Goal: Transaction & Acquisition: Purchase product/service

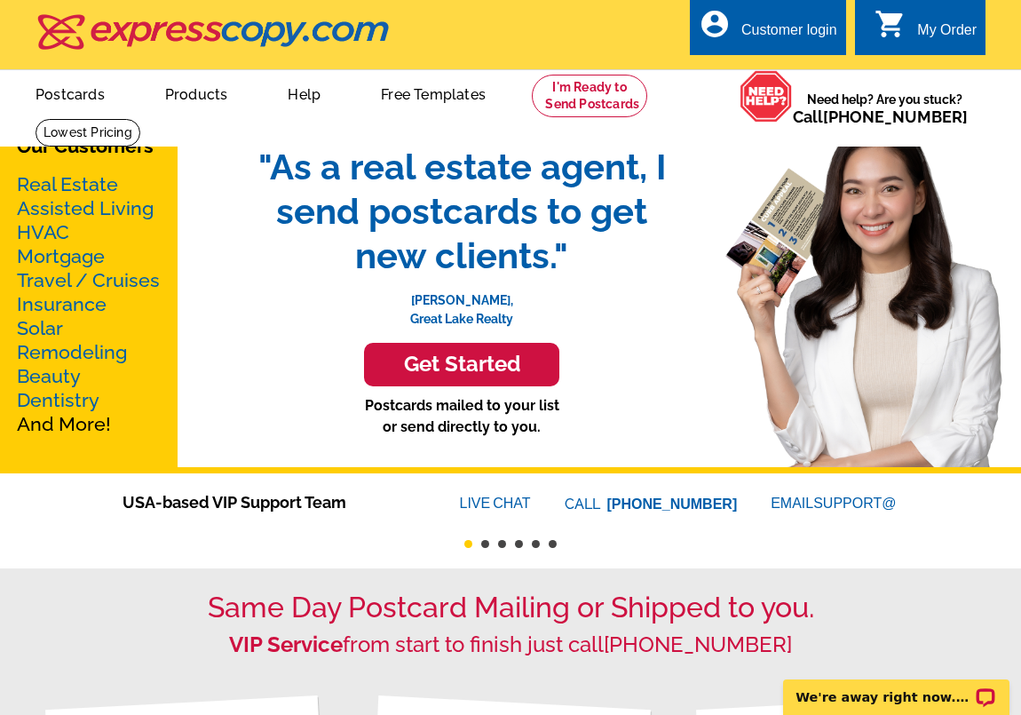
click at [43, 257] on link "Mortgage" at bounding box center [61, 256] width 88 height 22
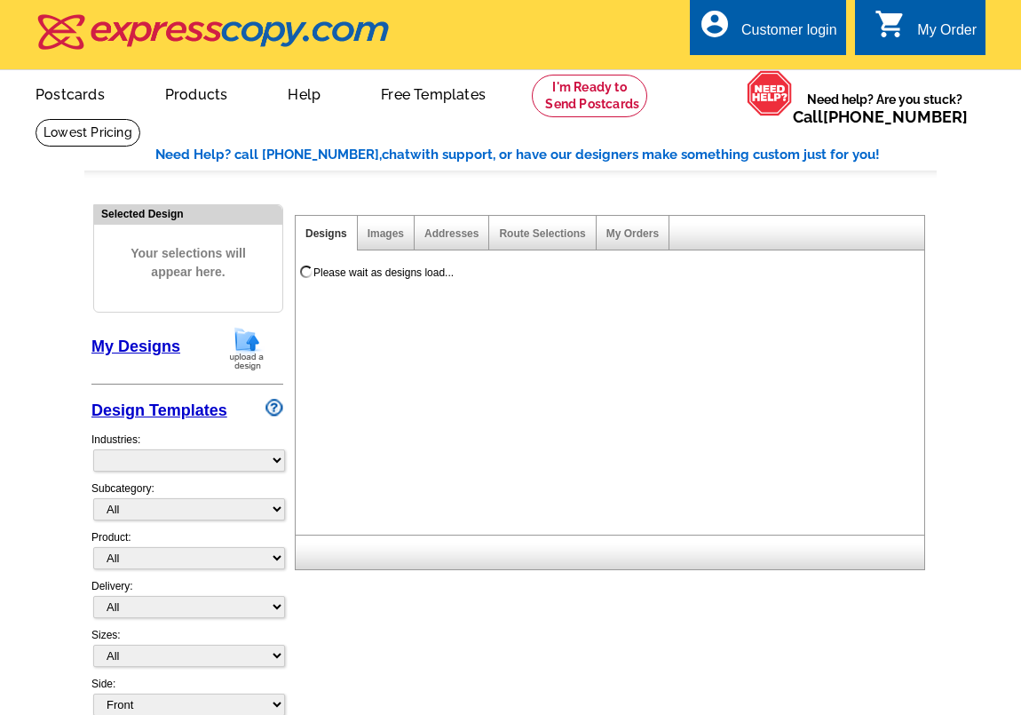
select select "774"
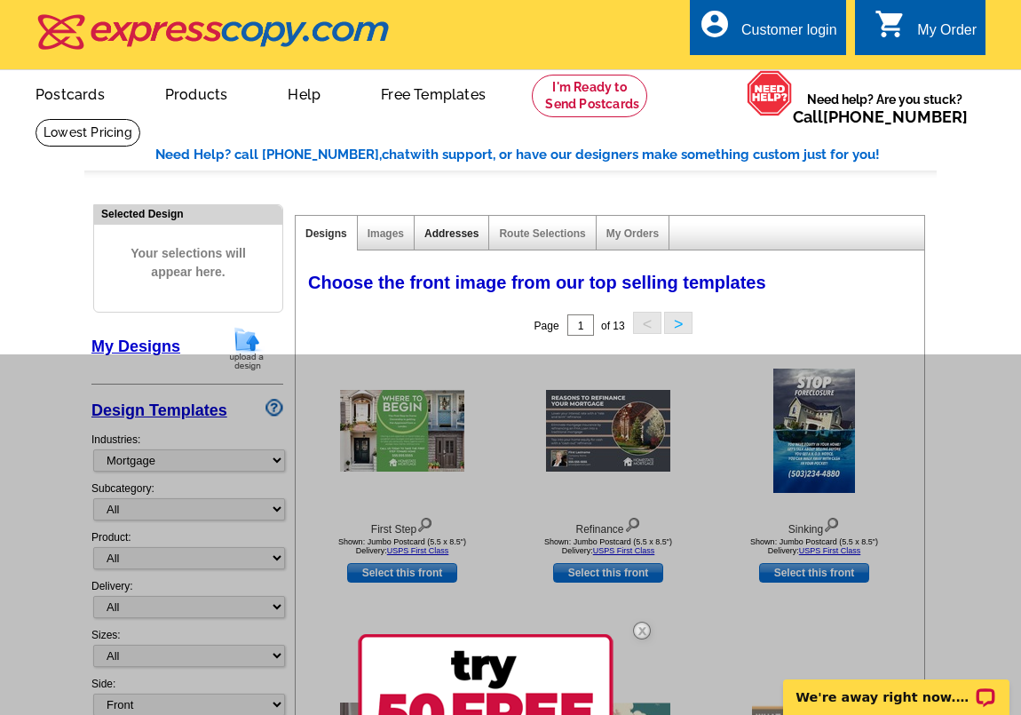
click at [440, 230] on link "Addresses" at bounding box center [451, 233] width 54 height 12
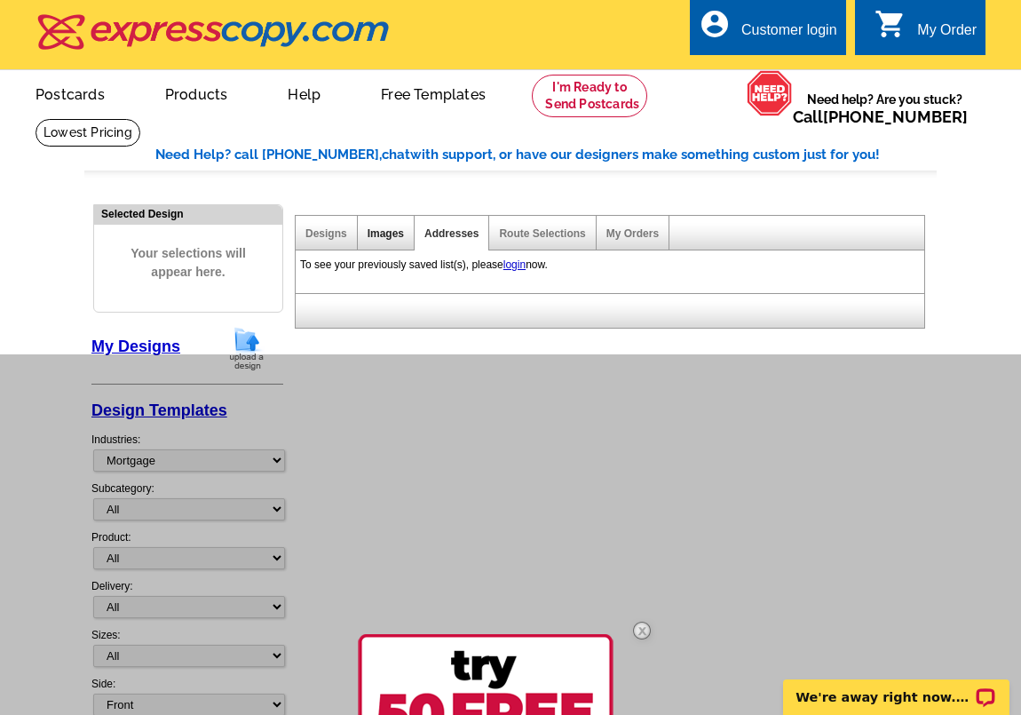
click at [372, 236] on link "Images" at bounding box center [386, 233] width 36 height 12
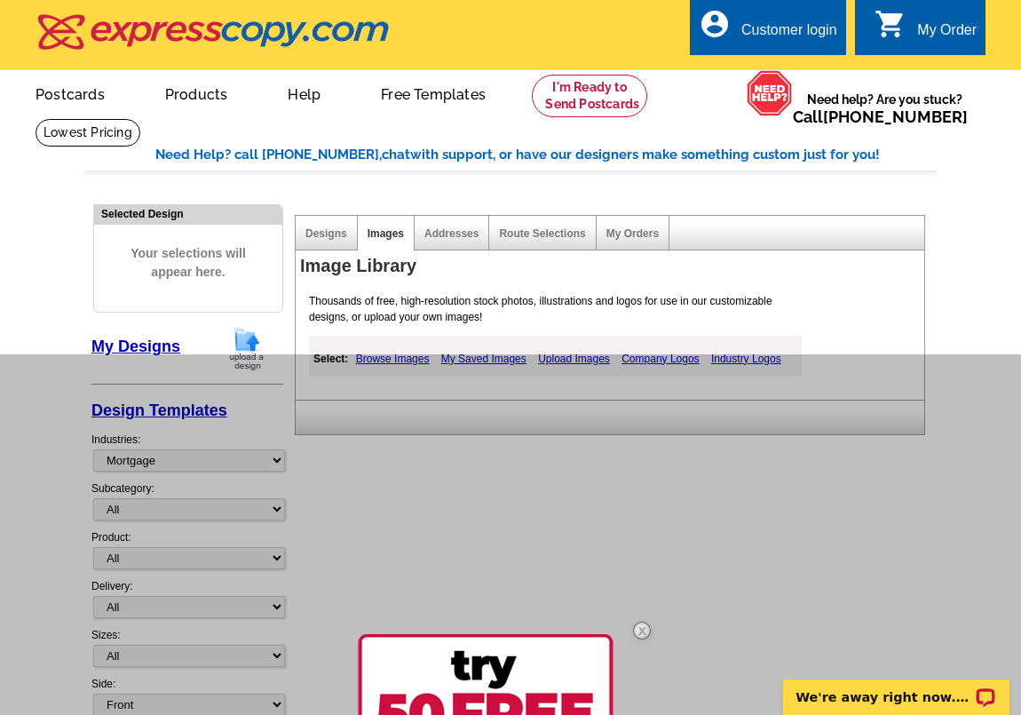
click at [647, 626] on img at bounding box center [641, 630] width 51 height 51
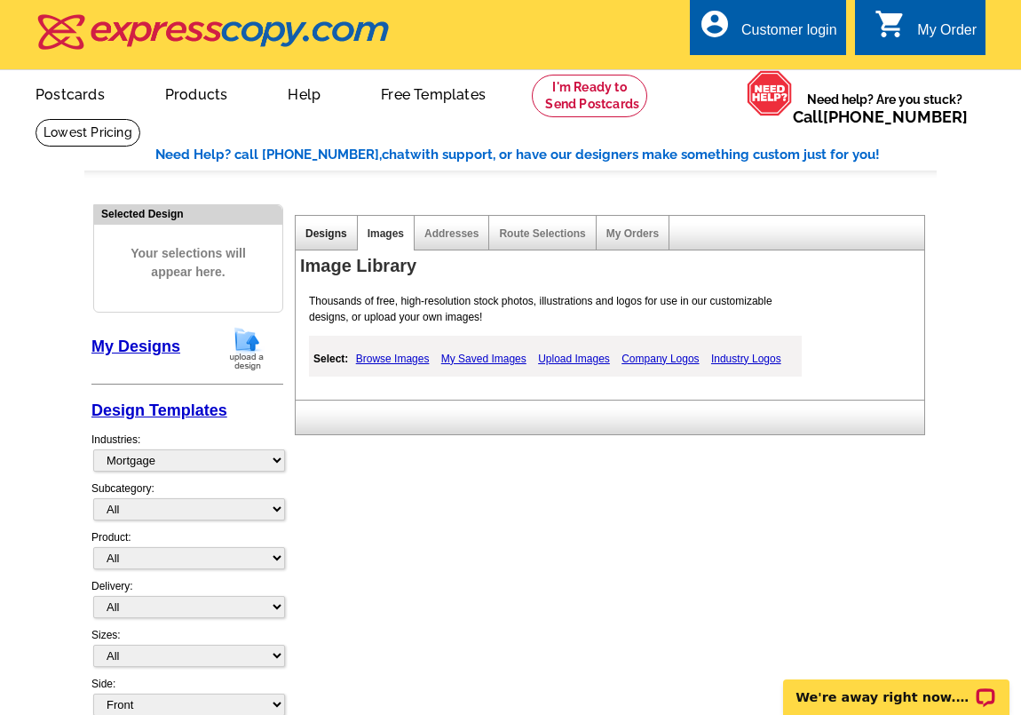
click at [314, 228] on link "Designs" at bounding box center [326, 233] width 42 height 12
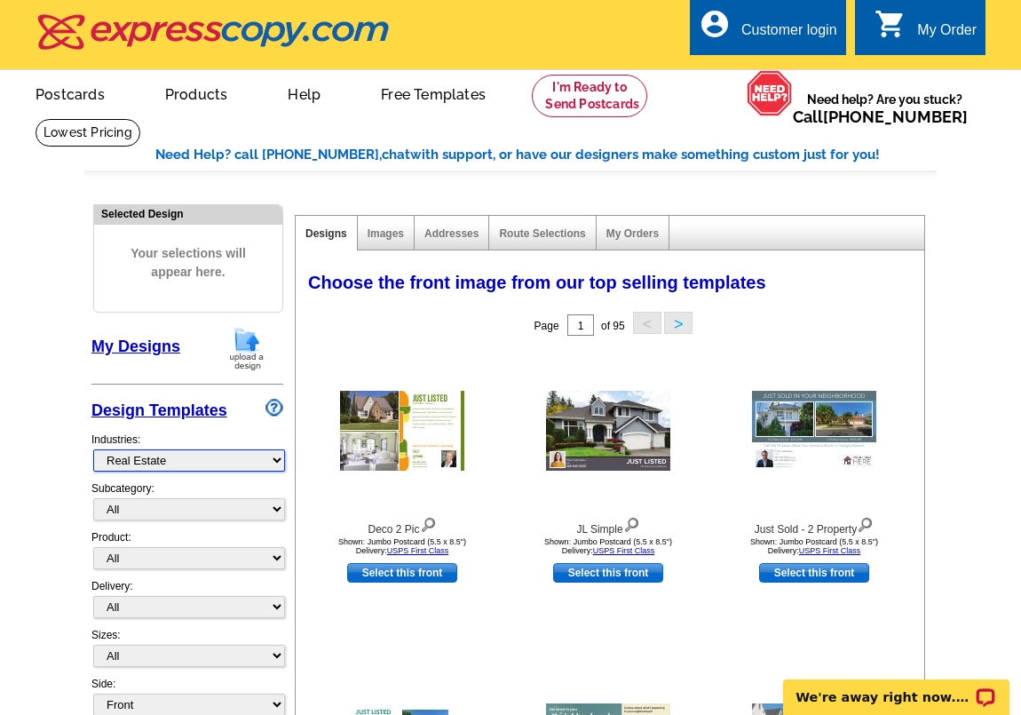
click at [255, 458] on select "What's New Real Estate Mortgage Insurance HVAC Dental Solar EDDM - NEW! Calenda…" at bounding box center [189, 460] width 192 height 22
select select "774"
click at [93, 449] on select "What's New Real Estate Mortgage Insurance HVAC Dental Solar EDDM - NEW! Calenda…" at bounding box center [189, 460] width 192 height 22
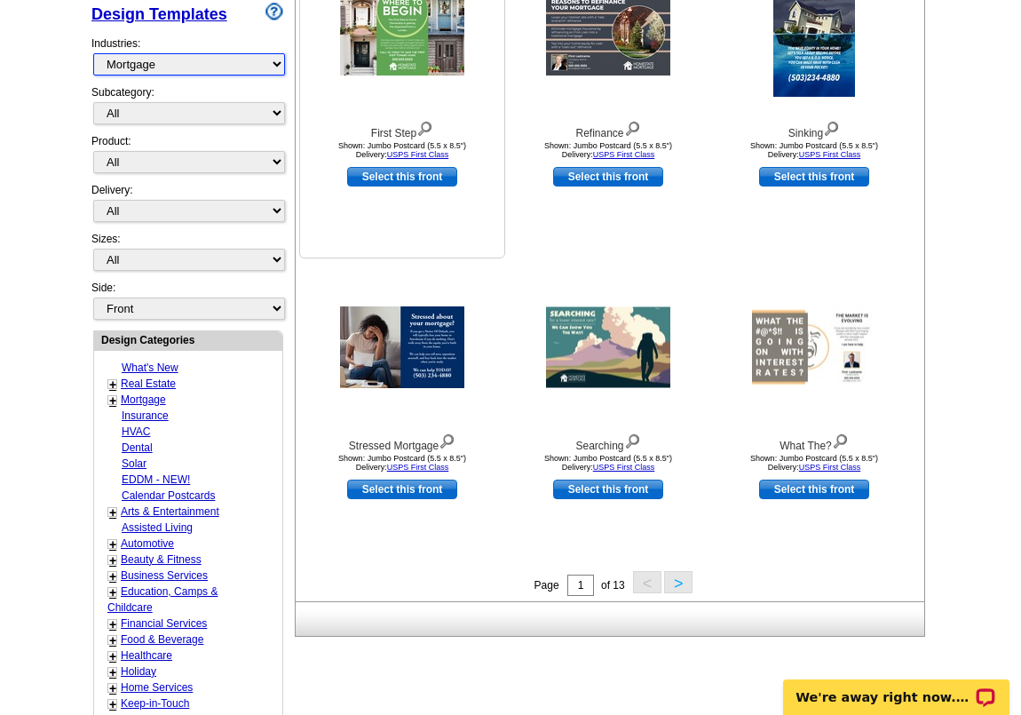
scroll to position [401, 0]
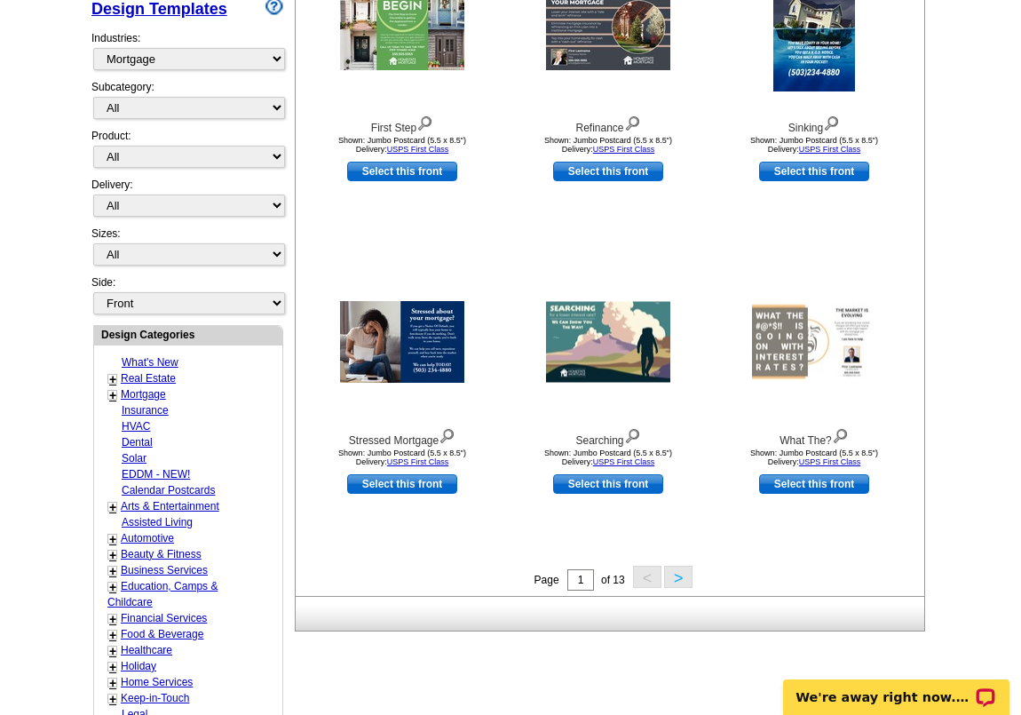
click at [680, 573] on button ">" at bounding box center [678, 576] width 28 height 22
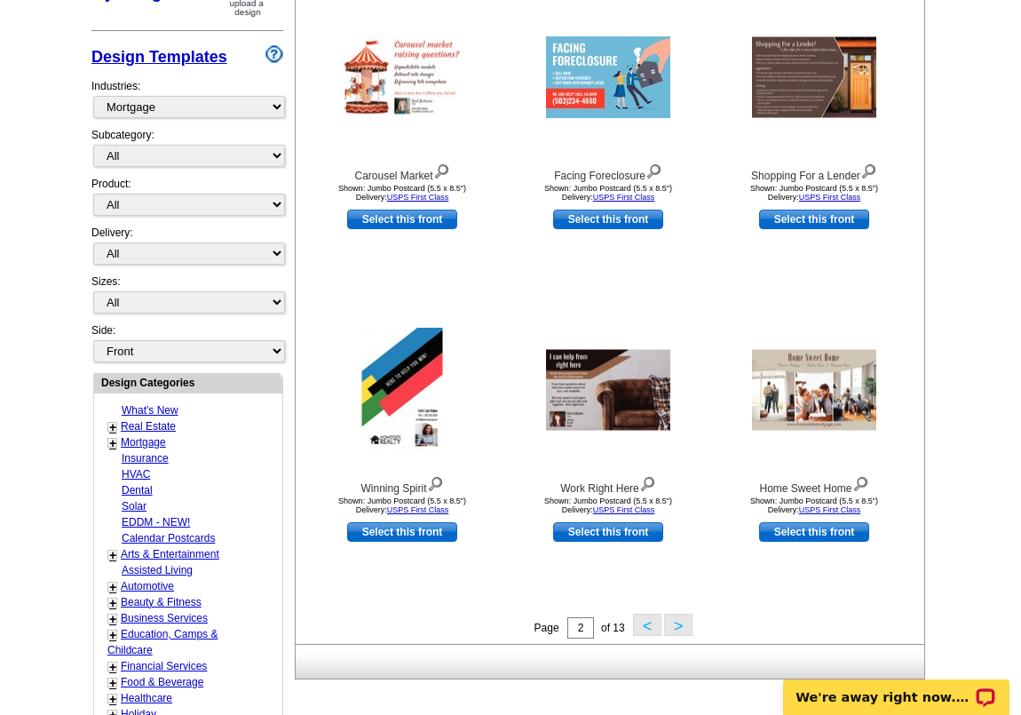
scroll to position [382, 0]
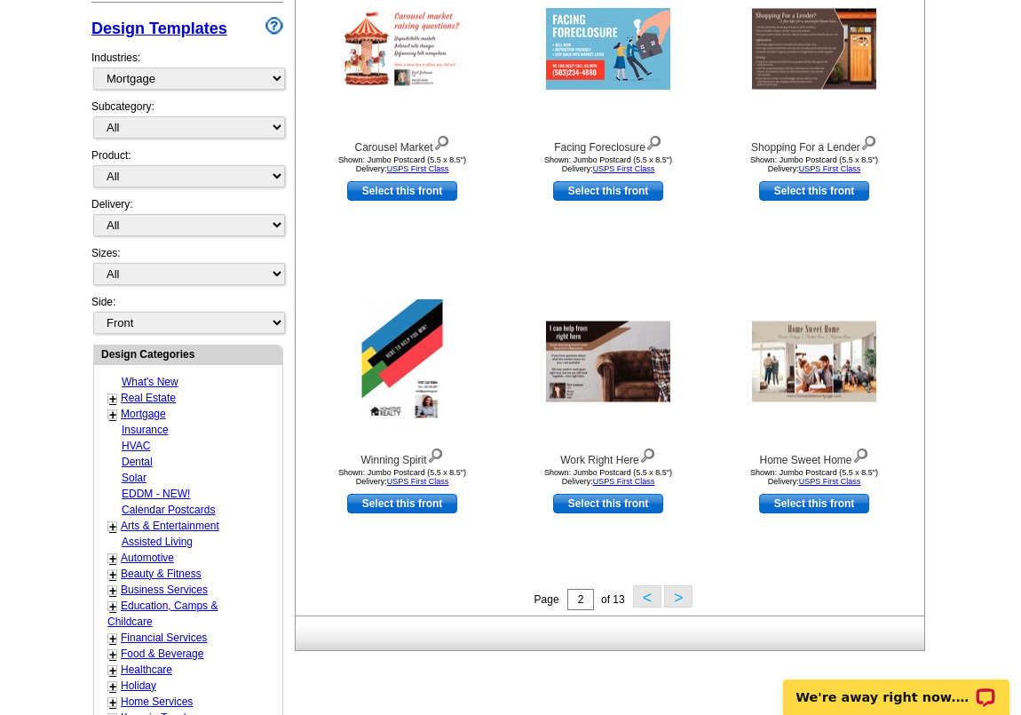
click at [676, 591] on button ">" at bounding box center [678, 596] width 28 height 22
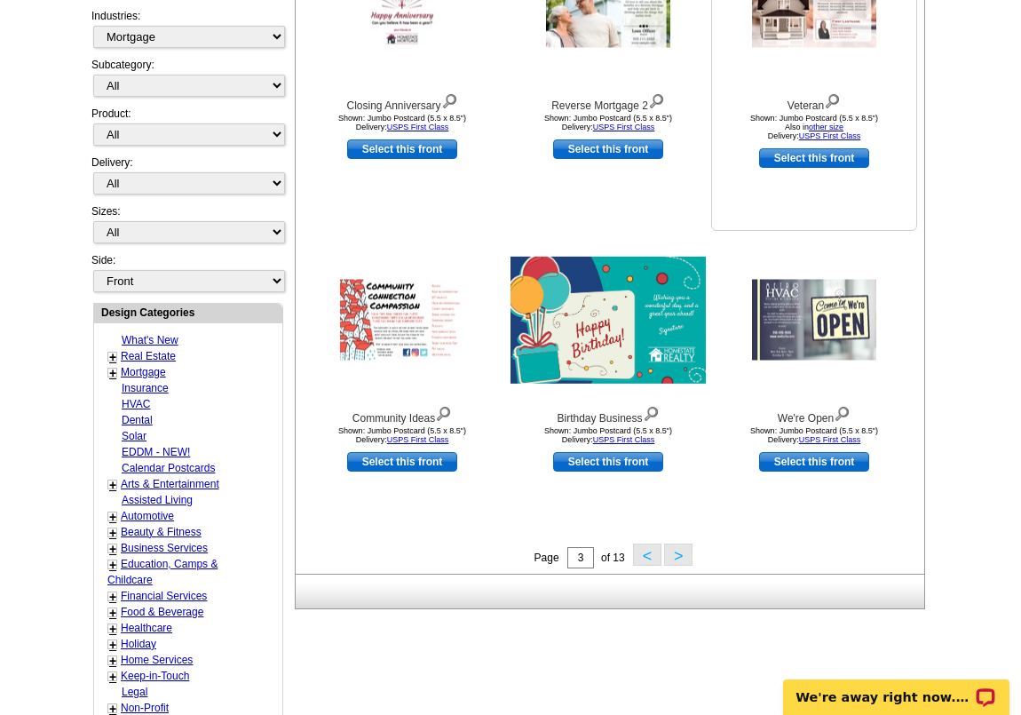
scroll to position [447, 0]
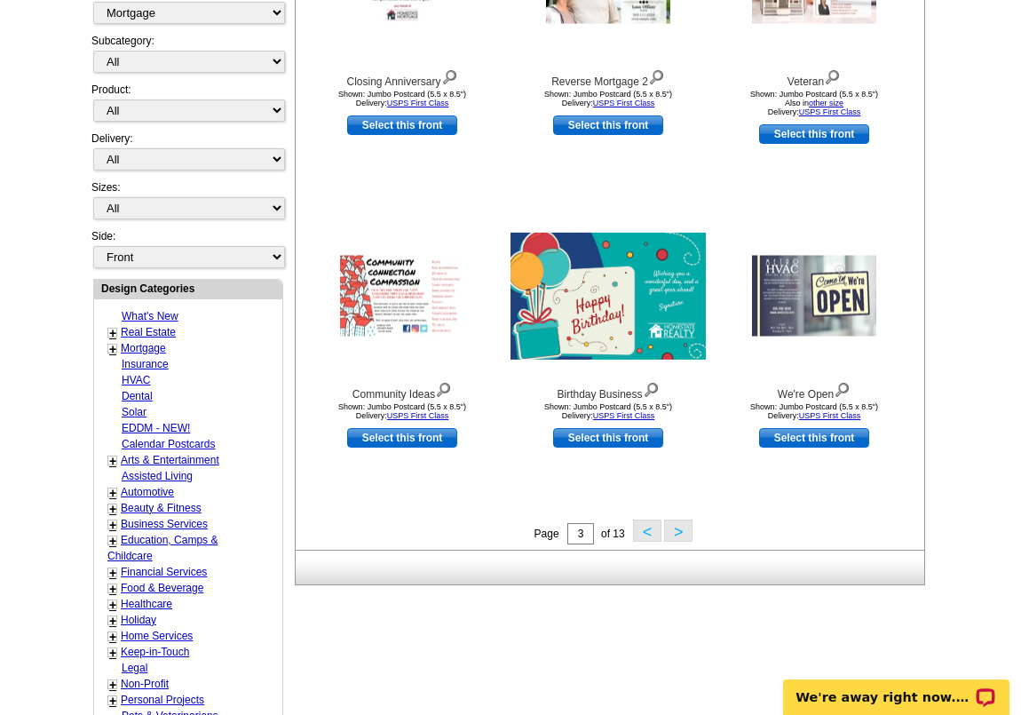
click at [673, 527] on button ">" at bounding box center [678, 530] width 28 height 22
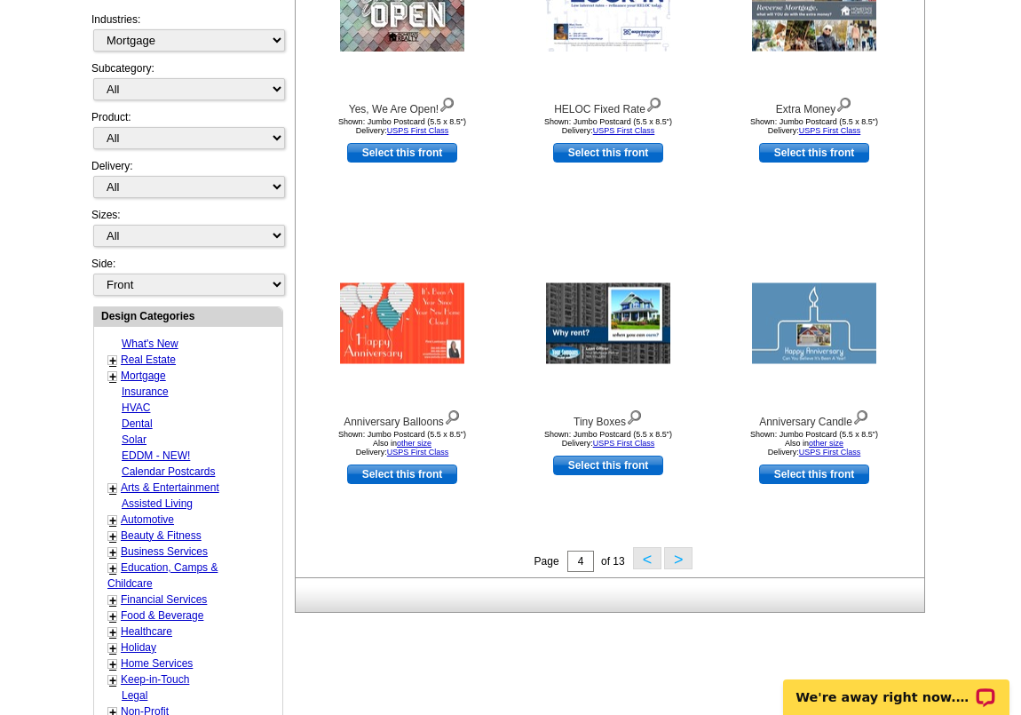
scroll to position [423, 0]
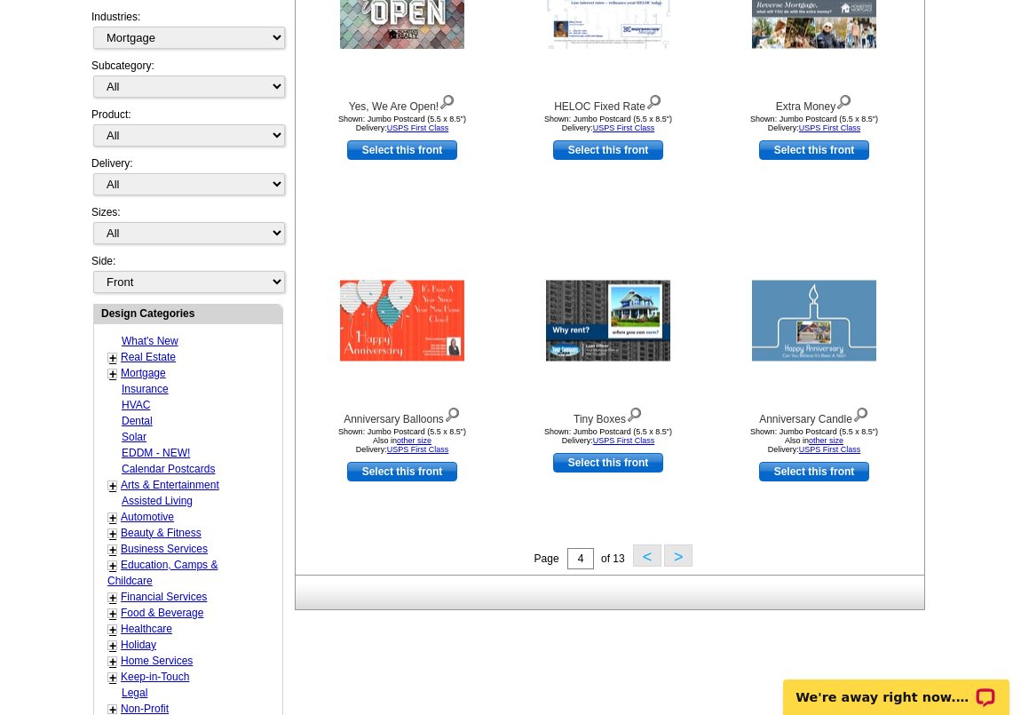
click at [693, 562] on div "Page 4 of 13 < >" at bounding box center [613, 557] width 629 height 27
click at [685, 559] on button ">" at bounding box center [678, 555] width 28 height 22
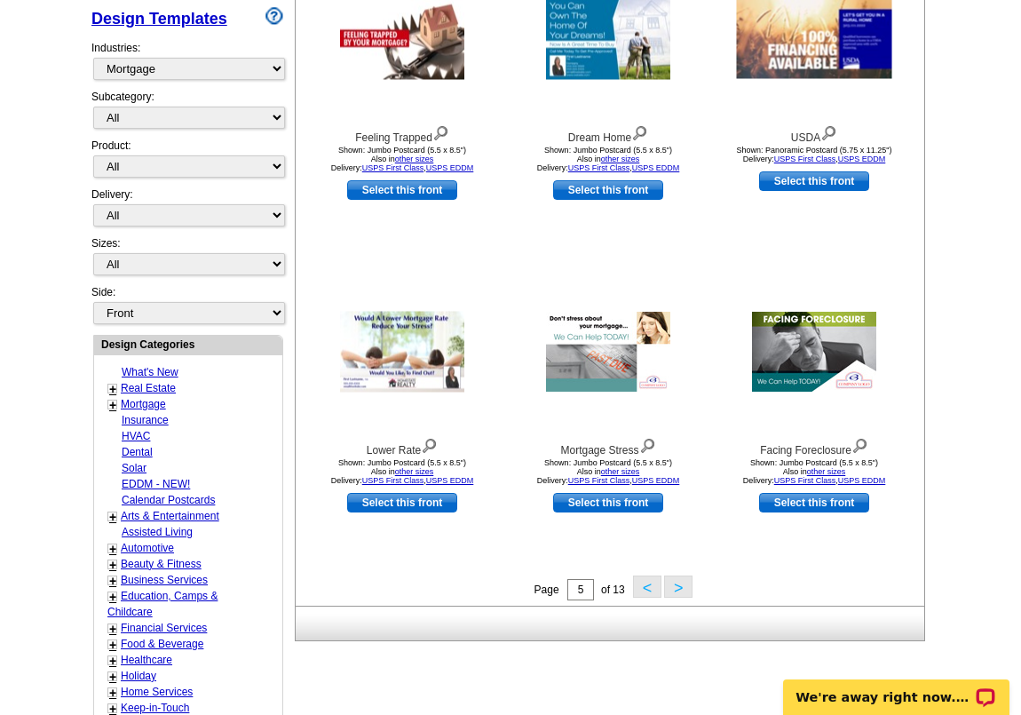
scroll to position [392, 0]
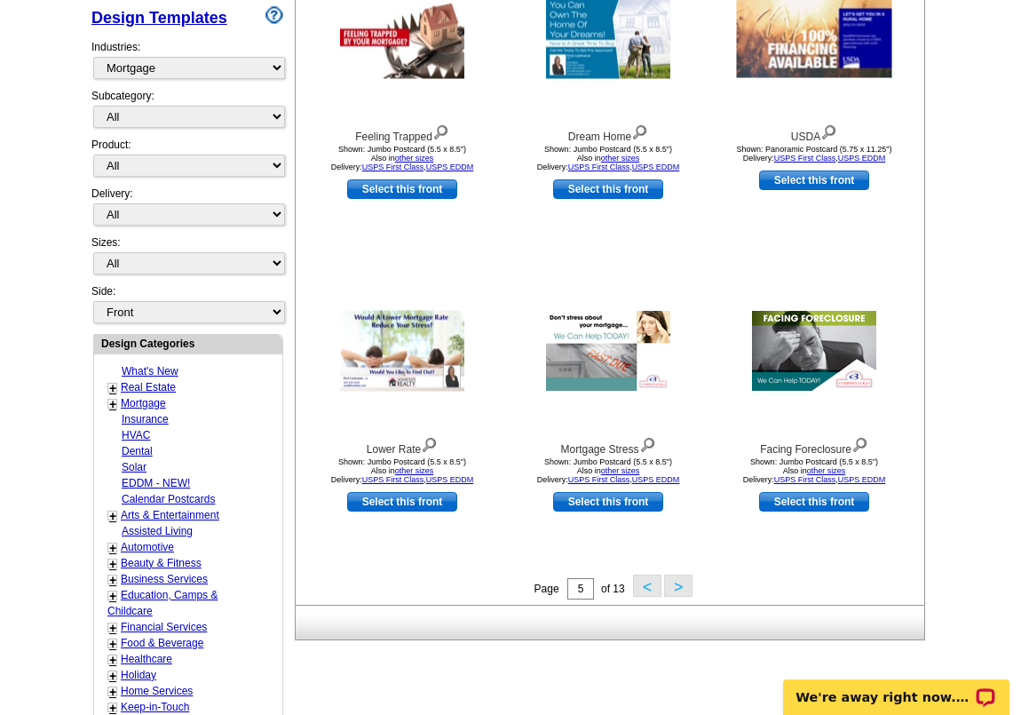
click at [682, 595] on button ">" at bounding box center [678, 585] width 28 height 22
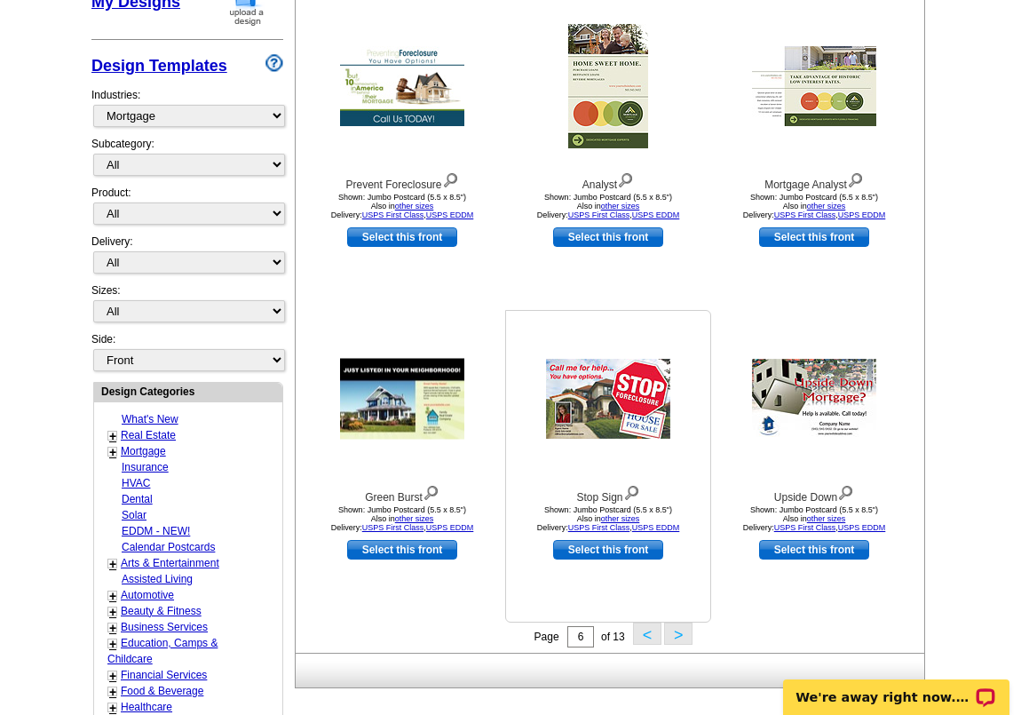
scroll to position [371, 0]
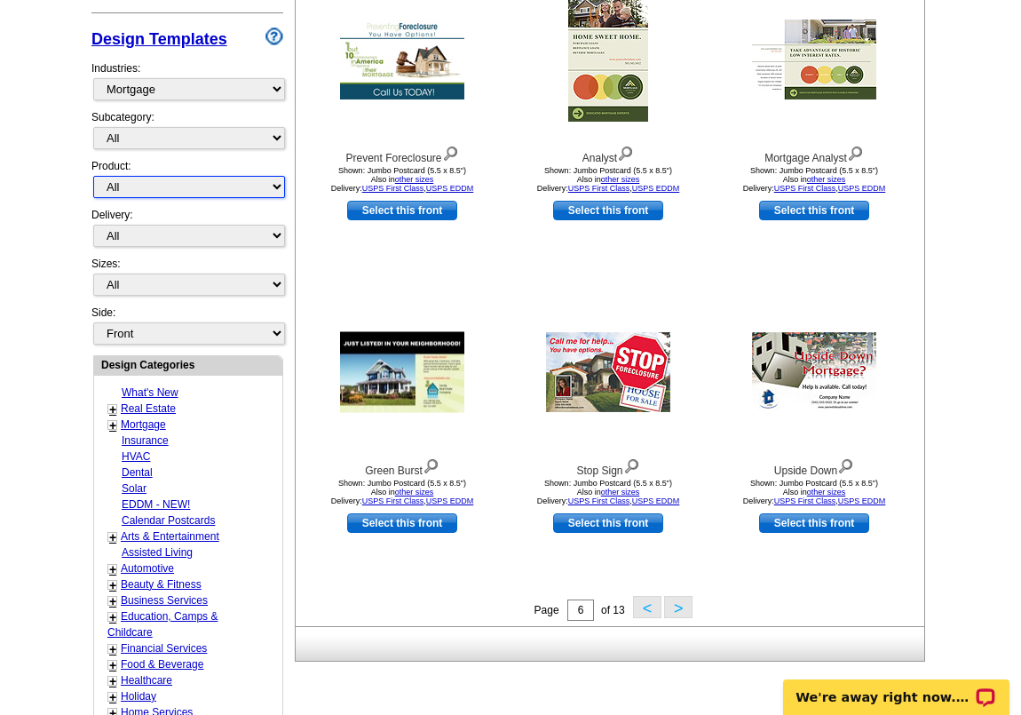
click at [213, 186] on select "All Postcards Letters and flyers Business Cards Door Hangers Greeting Cards" at bounding box center [189, 187] width 192 height 22
select select "1"
click at [93, 176] on select "All Postcards Letters and flyers Business Cards Door Hangers Greeting Cards" at bounding box center [189, 187] width 192 height 22
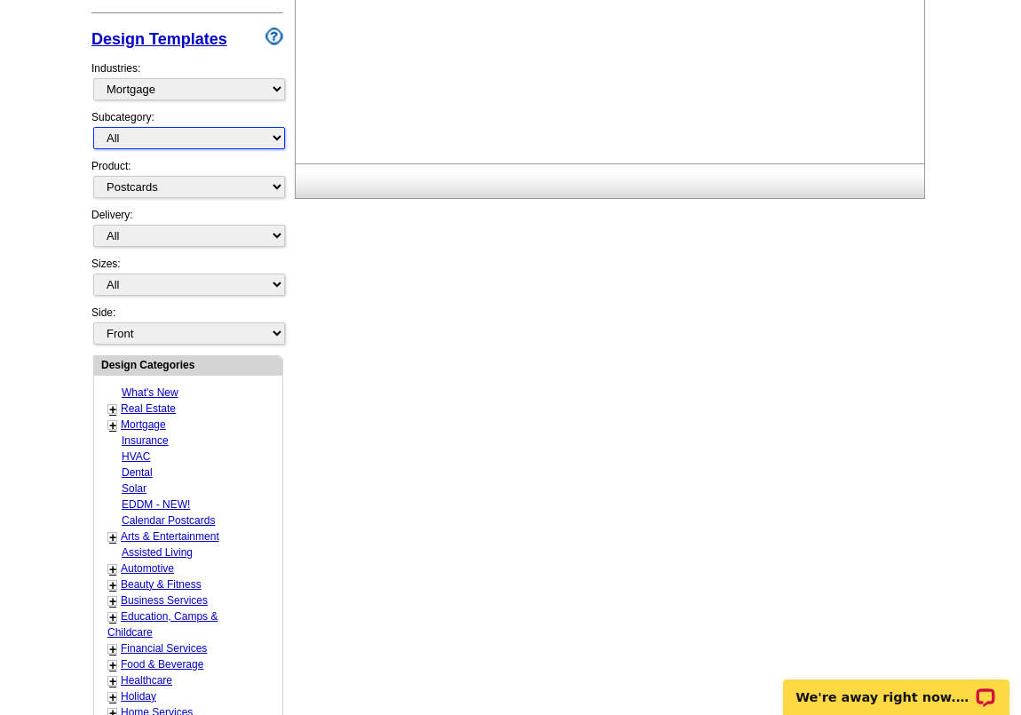
click at [233, 135] on select "All Distressed Homeowners Lending Refinance Seminars" at bounding box center [189, 138] width 192 height 22
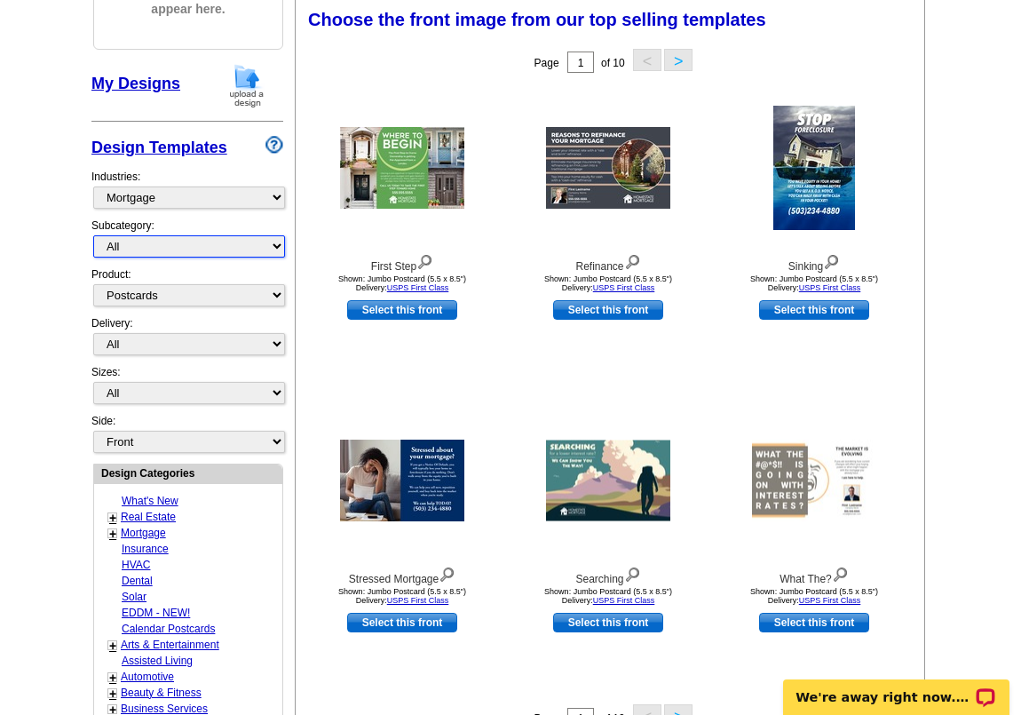
scroll to position [260, 0]
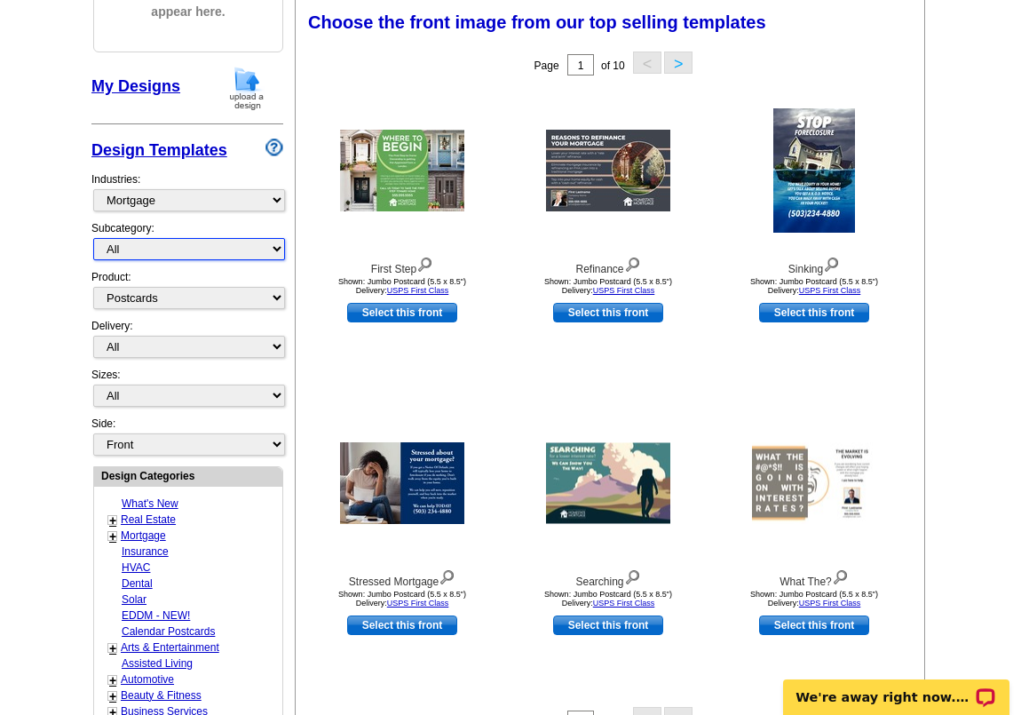
select select "1169"
click at [93, 238] on select "All Distressed Homeowners Lending Refinance Seminars" at bounding box center [189, 249] width 192 height 22
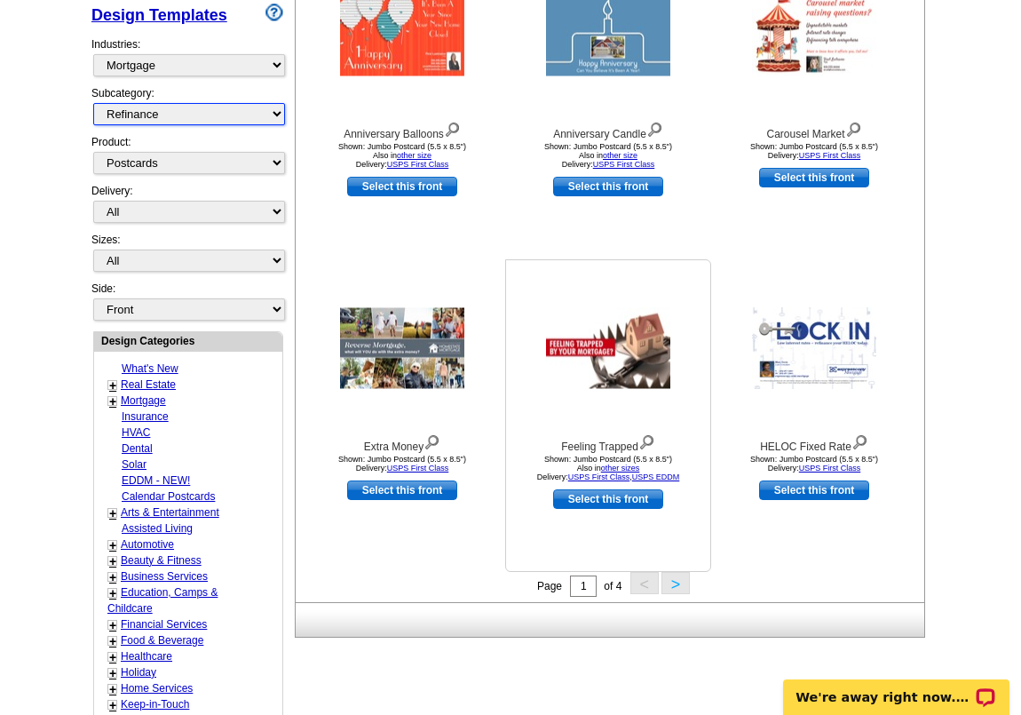
scroll to position [397, 0]
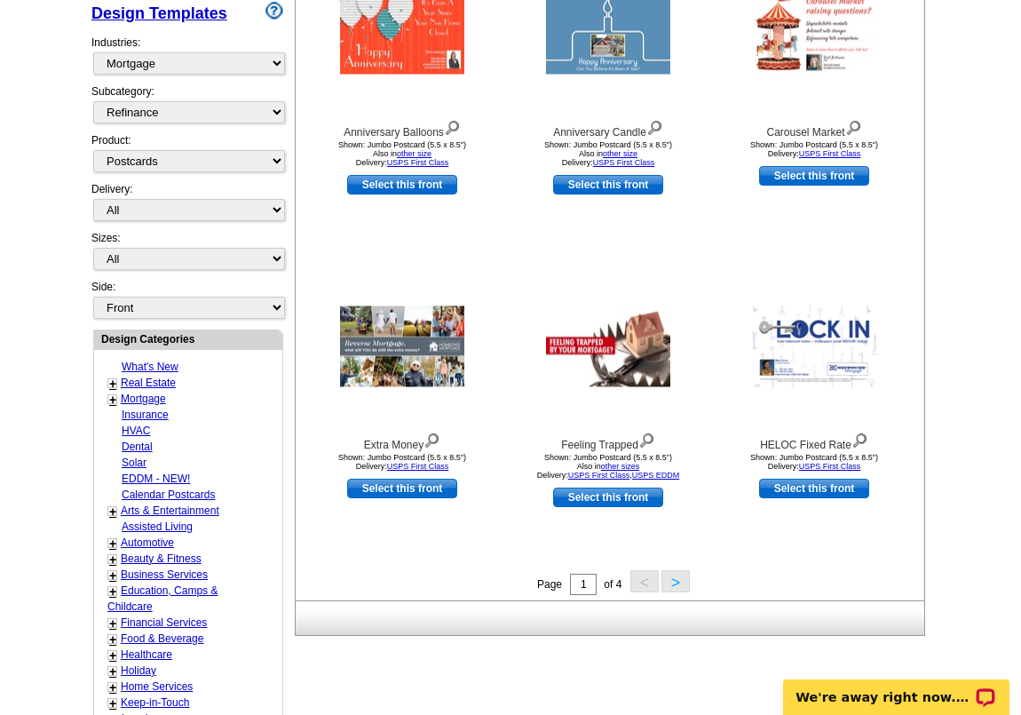
click at [674, 581] on button ">" at bounding box center [675, 581] width 28 height 22
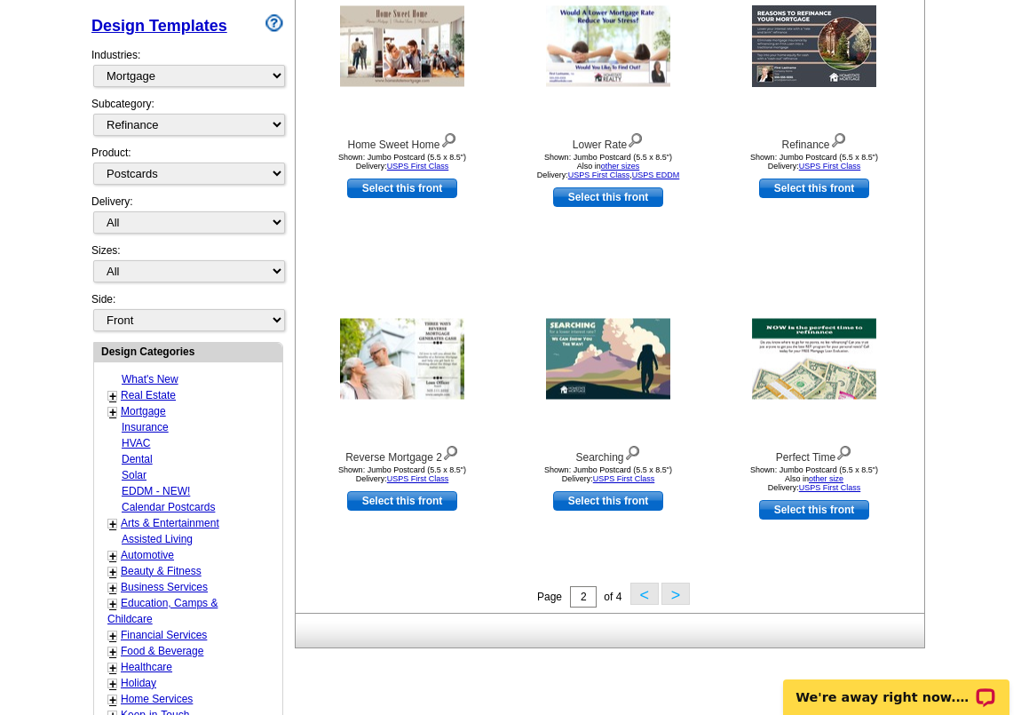
scroll to position [393, 0]
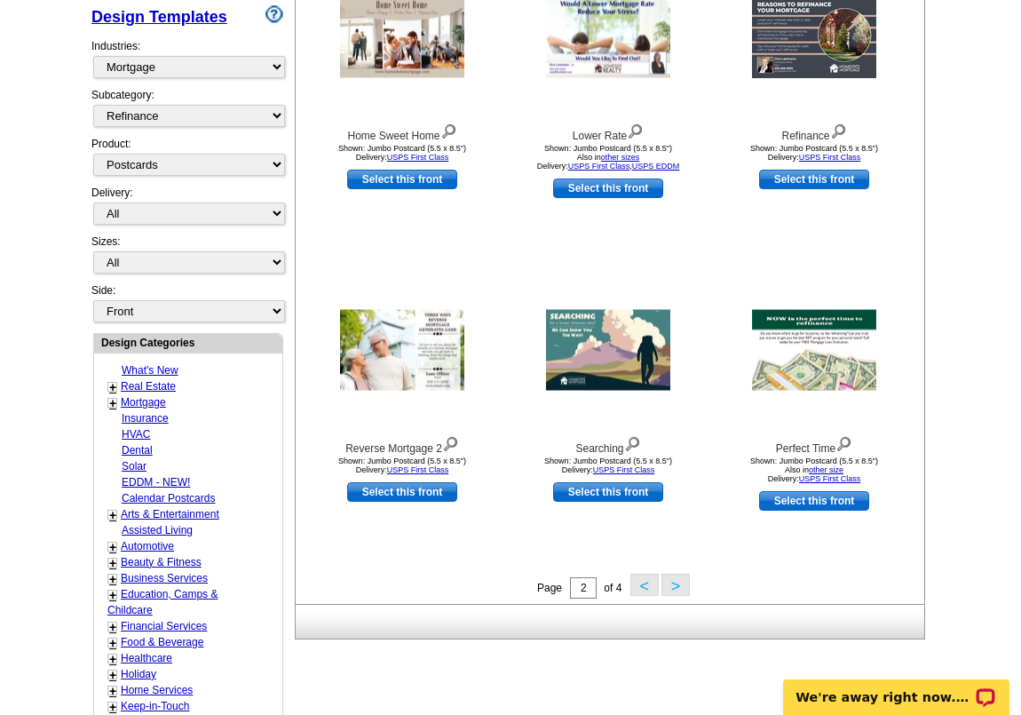
click at [680, 589] on button ">" at bounding box center [675, 584] width 28 height 22
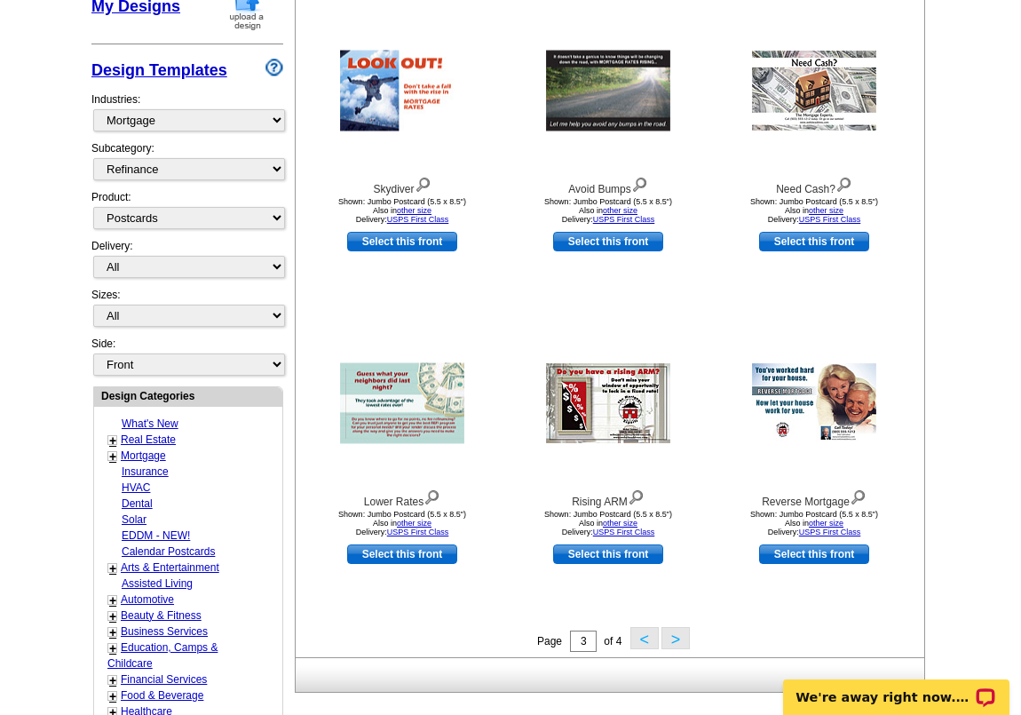
scroll to position [346, 0]
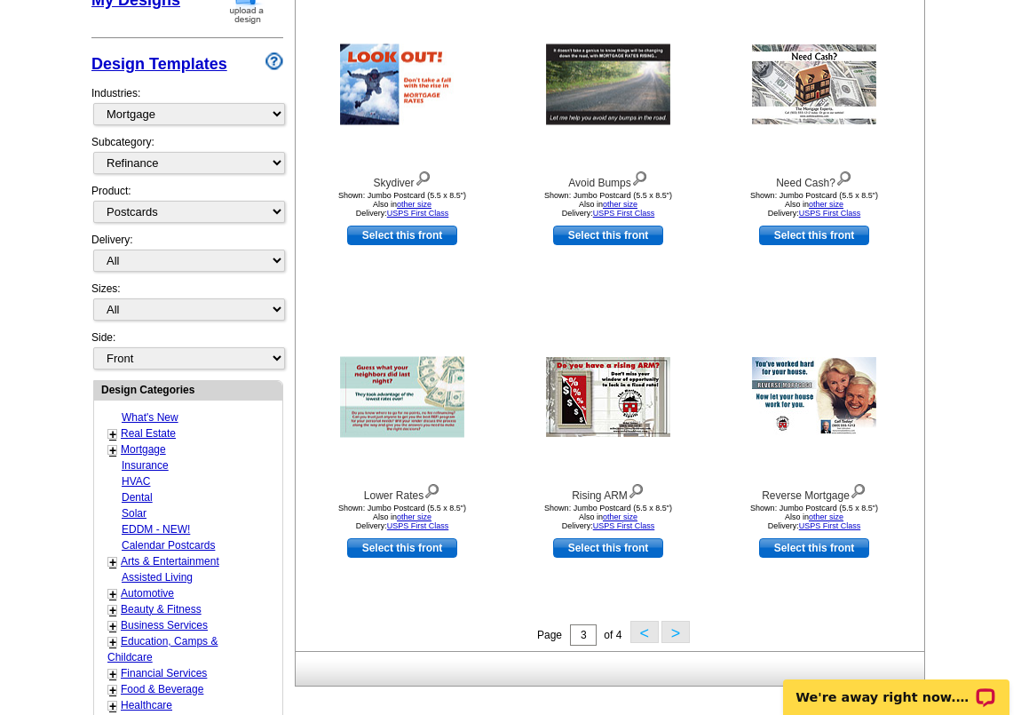
click at [669, 634] on button ">" at bounding box center [675, 632] width 28 height 22
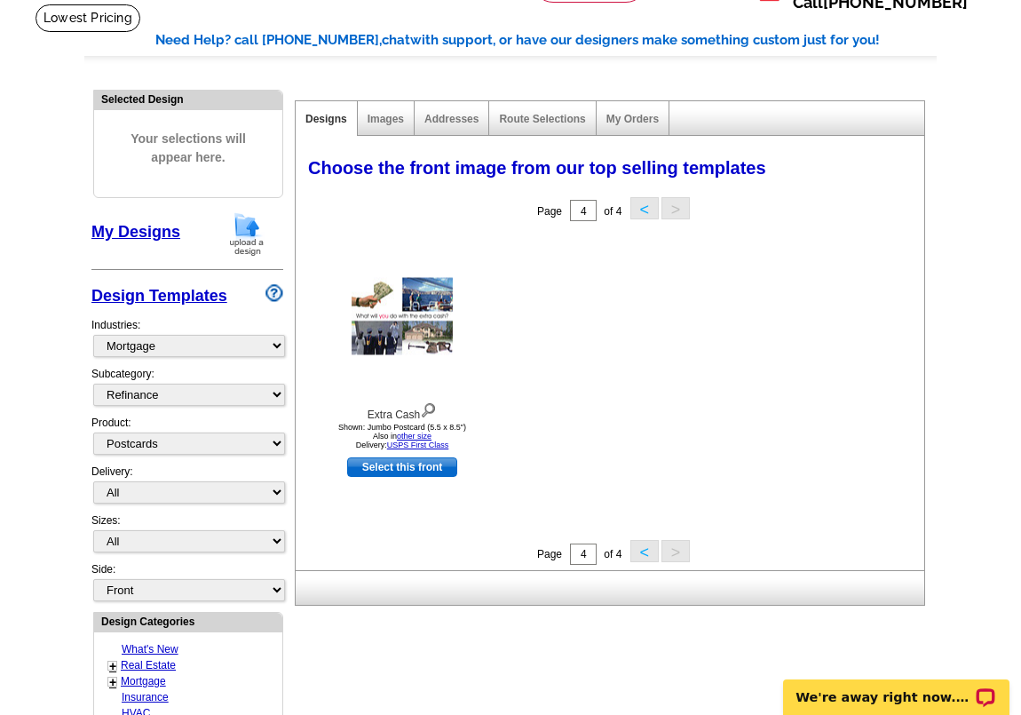
scroll to position [0, 0]
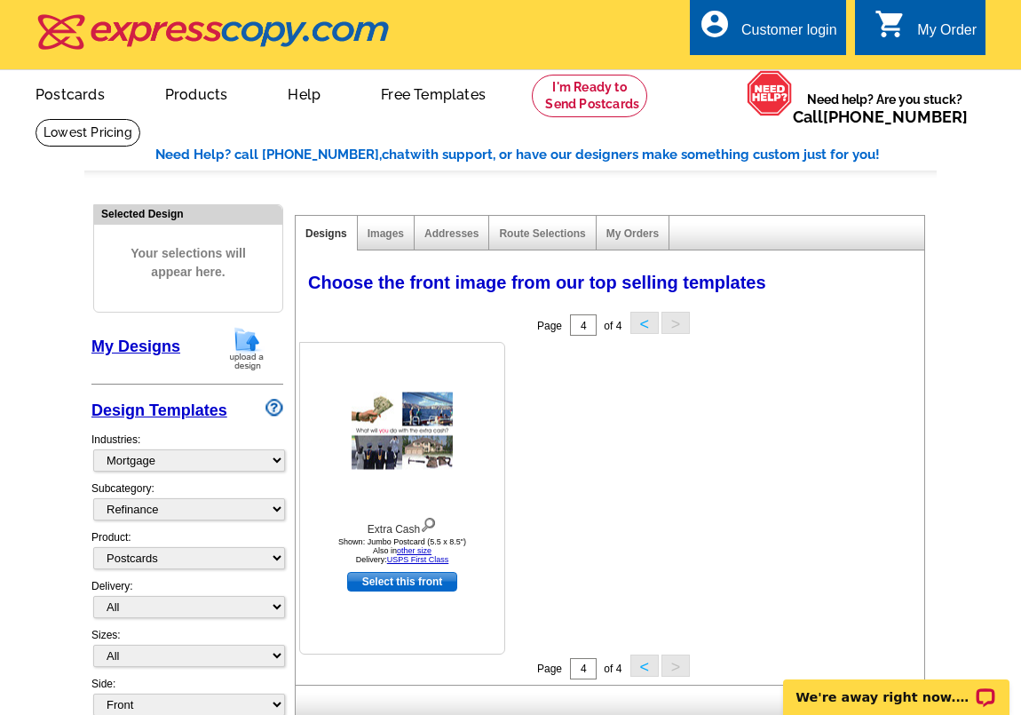
click at [413, 578] on link "Select this front" at bounding box center [402, 582] width 110 height 20
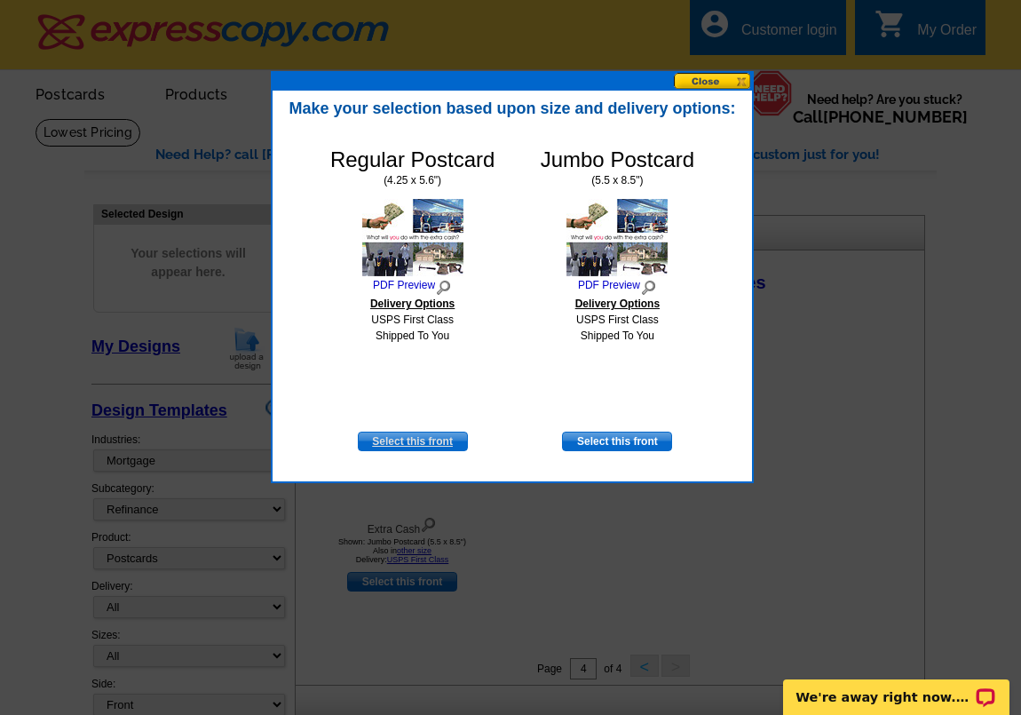
click at [458, 440] on link "Select this front" at bounding box center [413, 441] width 110 height 20
select select "1"
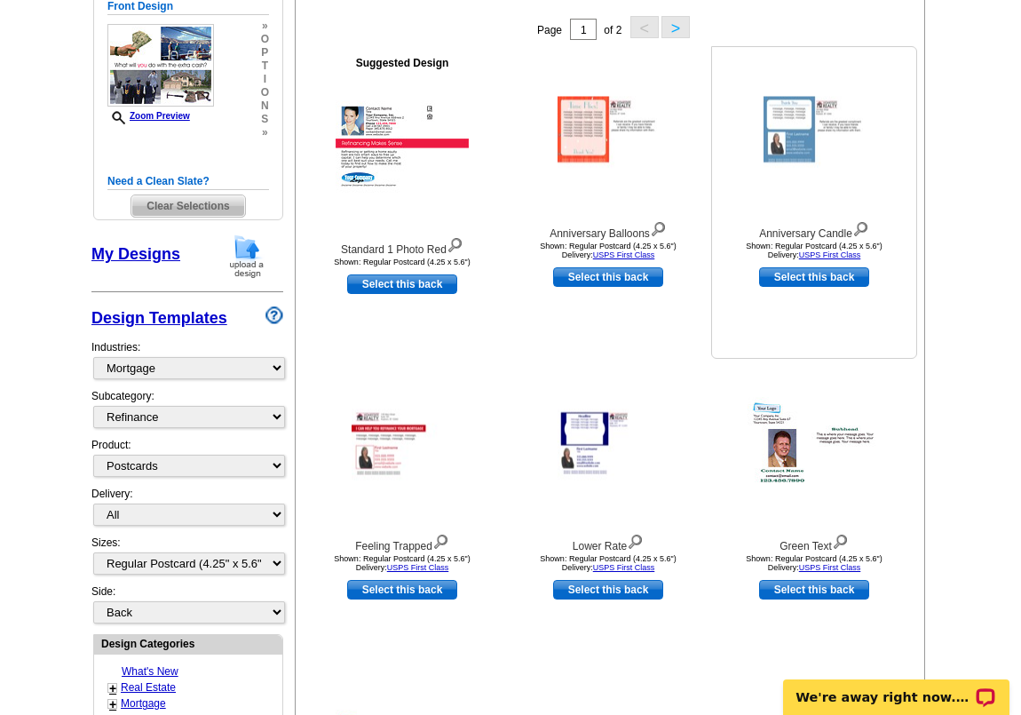
scroll to position [297, 0]
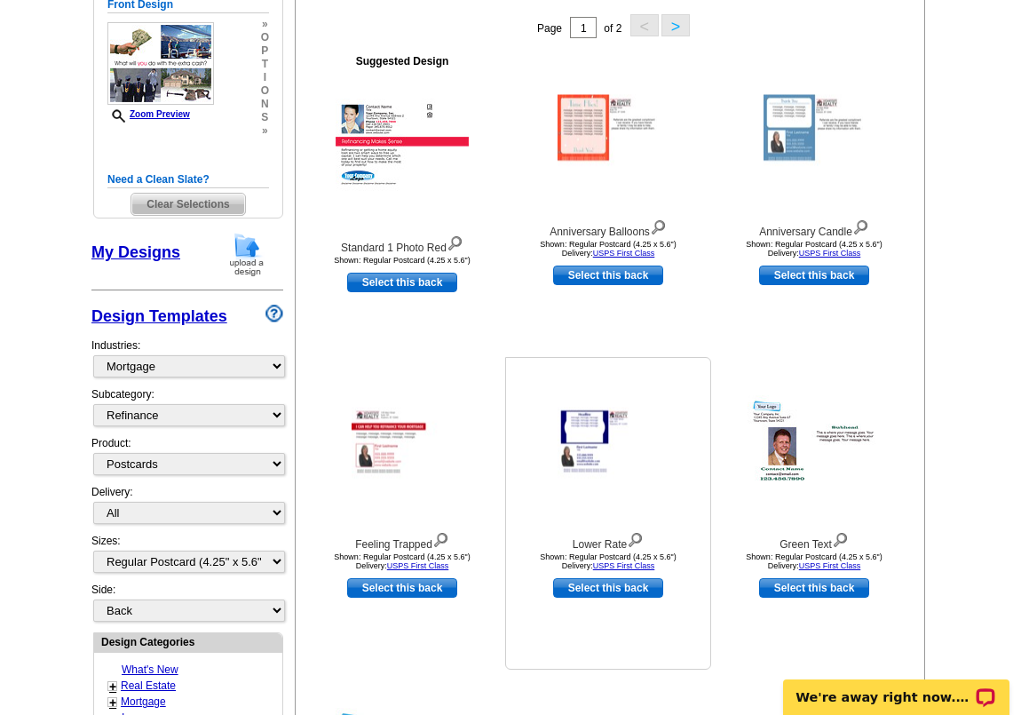
click at [652, 589] on link "Select this back" at bounding box center [608, 588] width 110 height 20
select select "front"
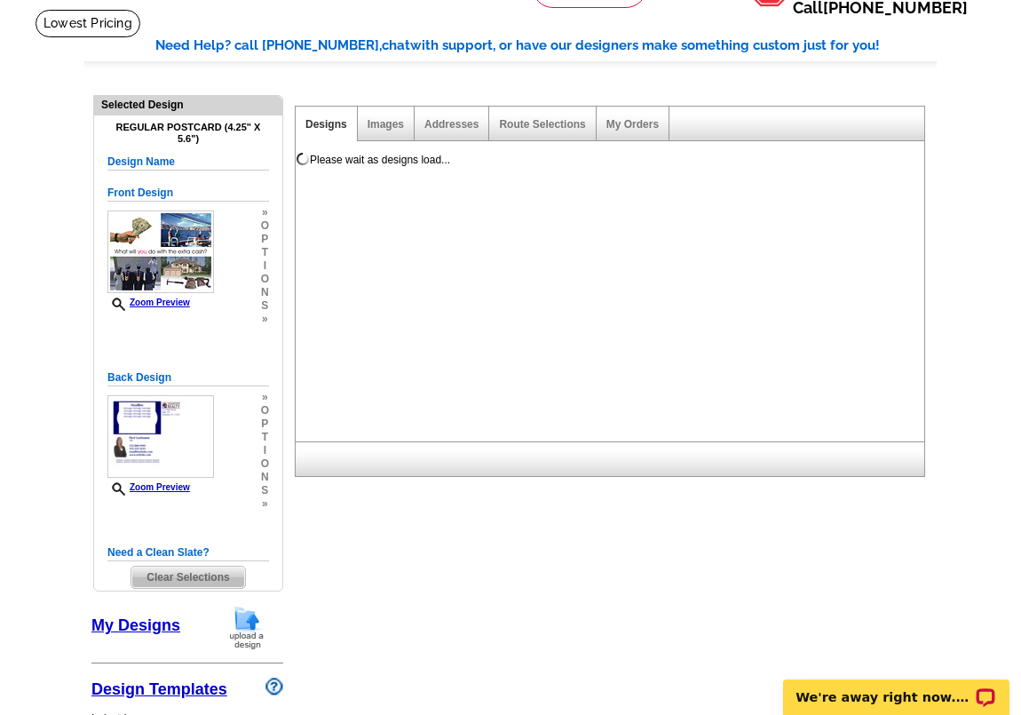
scroll to position [0, 0]
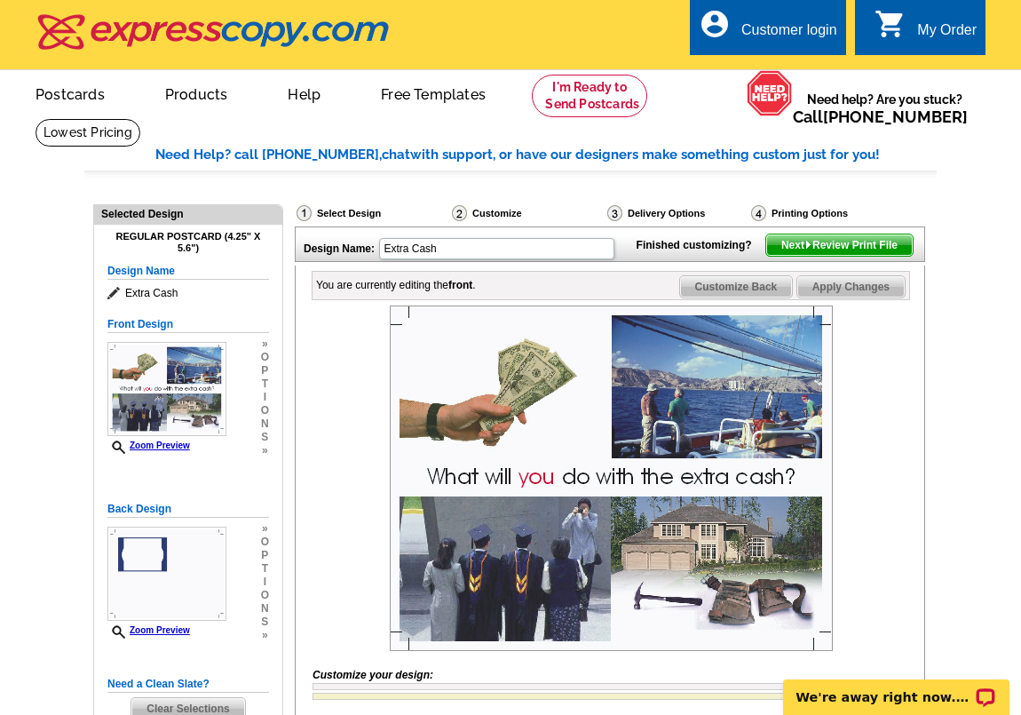
click at [893, 256] on span "Next Review Print File" at bounding box center [839, 244] width 146 height 21
